Goal: Check status: Check status

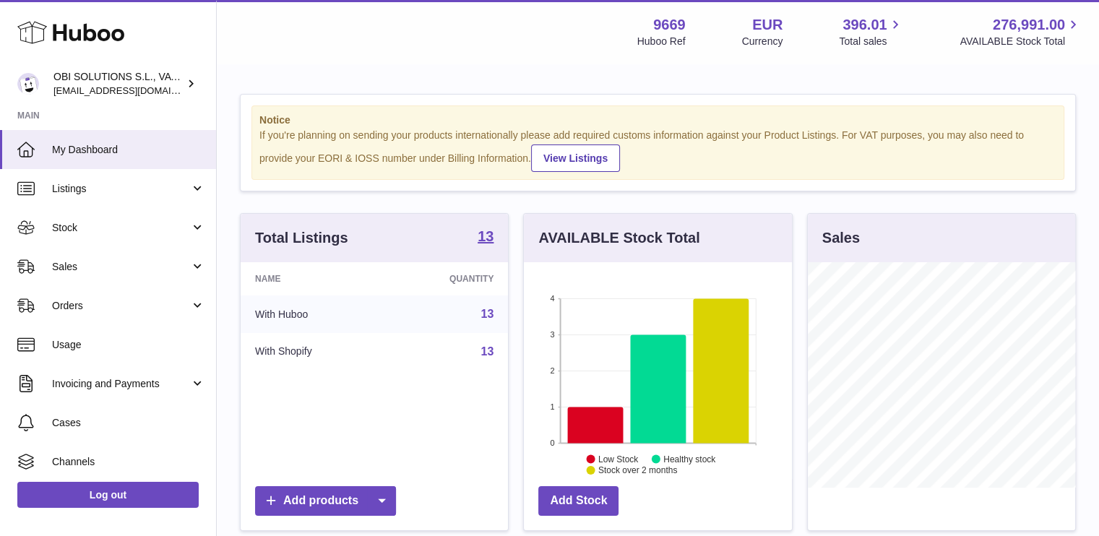
scroll to position [225, 268]
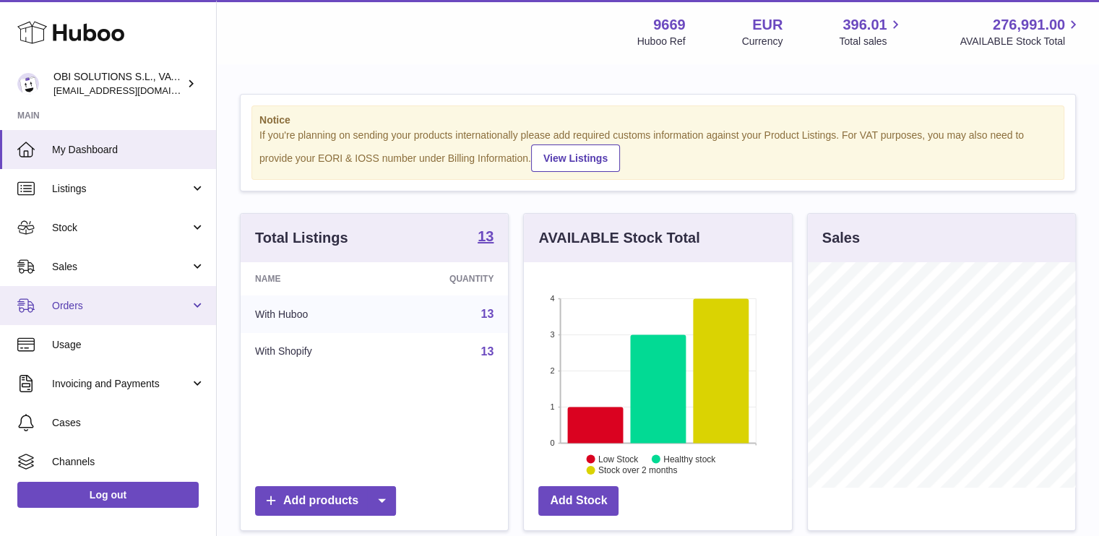
click at [106, 315] on link "Orders" at bounding box center [108, 305] width 216 height 39
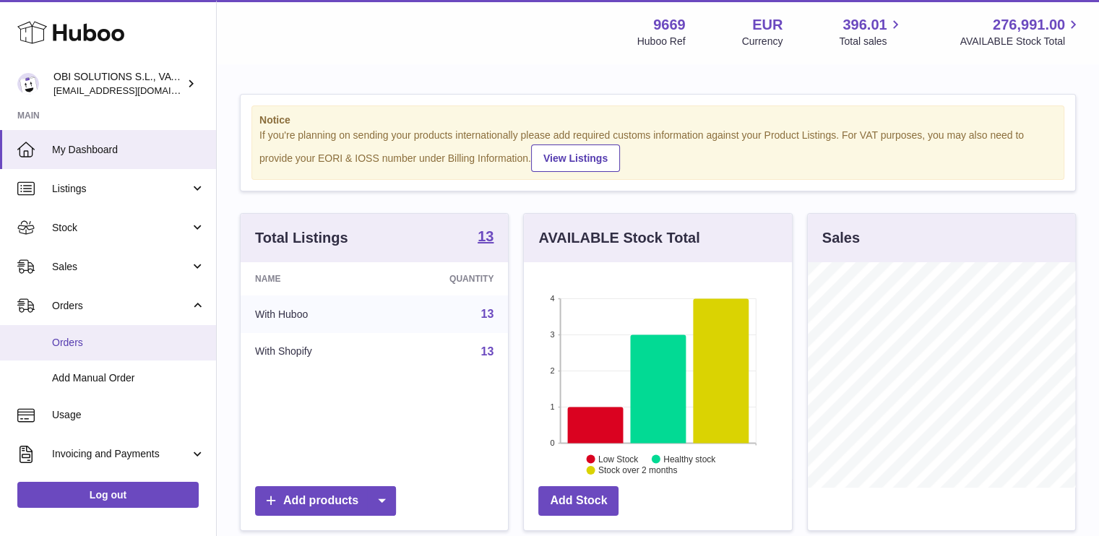
click at [107, 345] on span "Orders" at bounding box center [128, 343] width 153 height 14
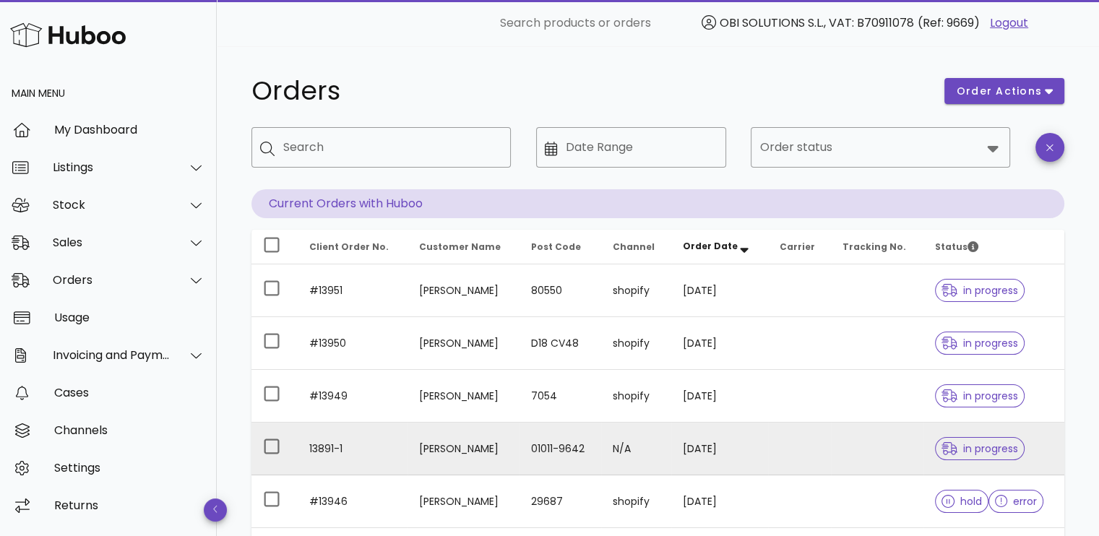
click at [519, 444] on td "[PERSON_NAME]" at bounding box center [463, 449] width 112 height 53
